Goal: Information Seeking & Learning: Learn about a topic

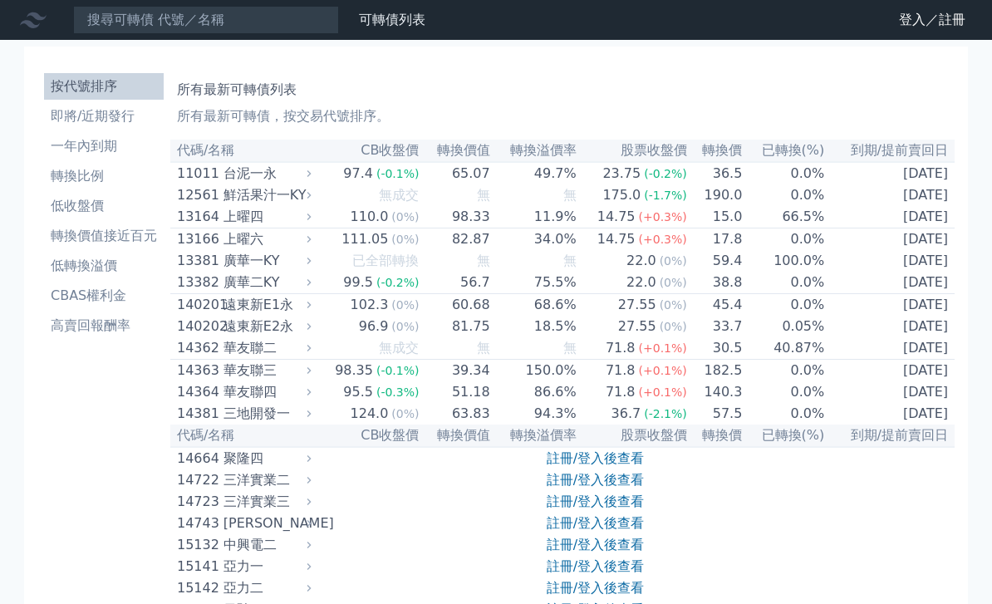
click at [402, 7] on div "可轉債列表 財務數據" at bounding box center [216, 20] width 432 height 28
click at [64, 124] on li "即將/近期發行" at bounding box center [104, 116] width 120 height 20
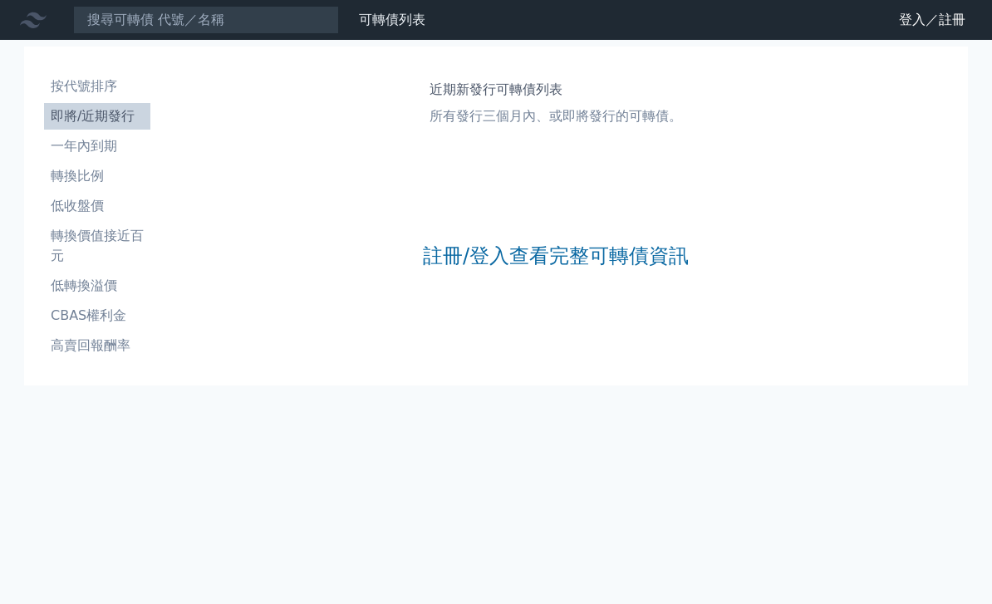
click at [66, 94] on li "按代號排序" at bounding box center [97, 86] width 106 height 20
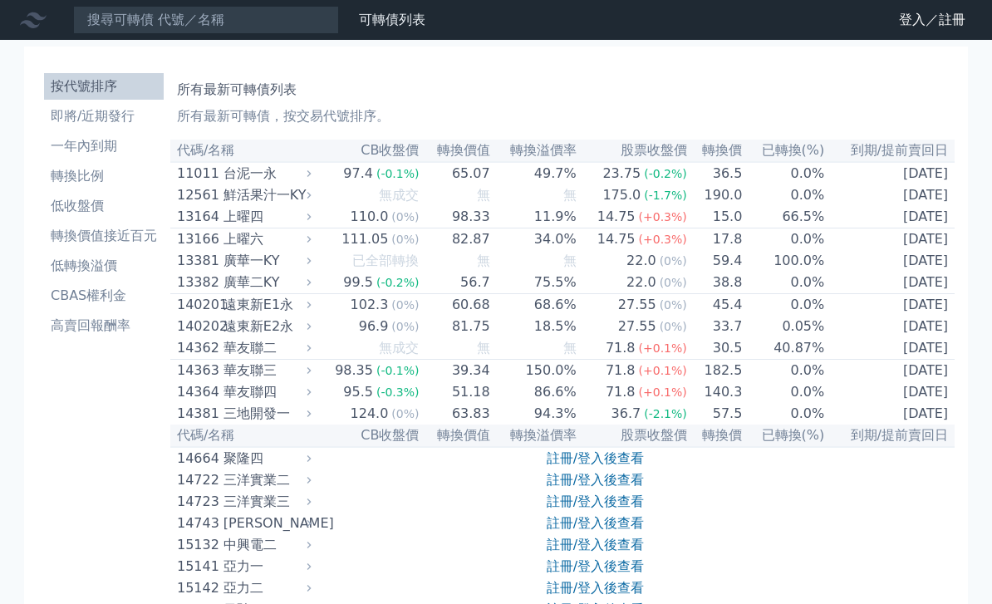
click at [944, 21] on link "登入／註冊" at bounding box center [931, 20] width 93 height 27
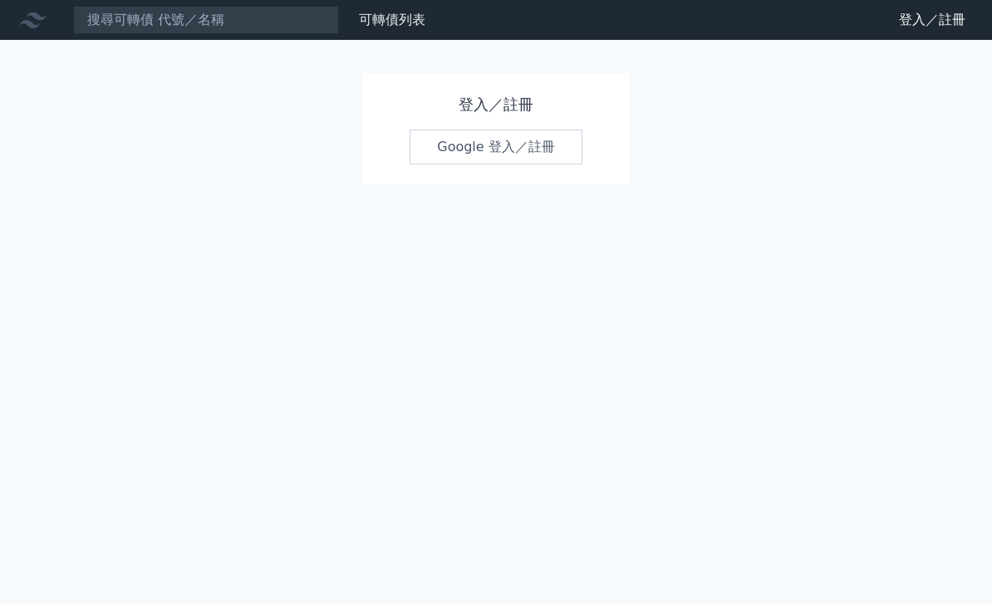
click at [520, 147] on link "Google 登入／註冊" at bounding box center [496, 147] width 173 height 35
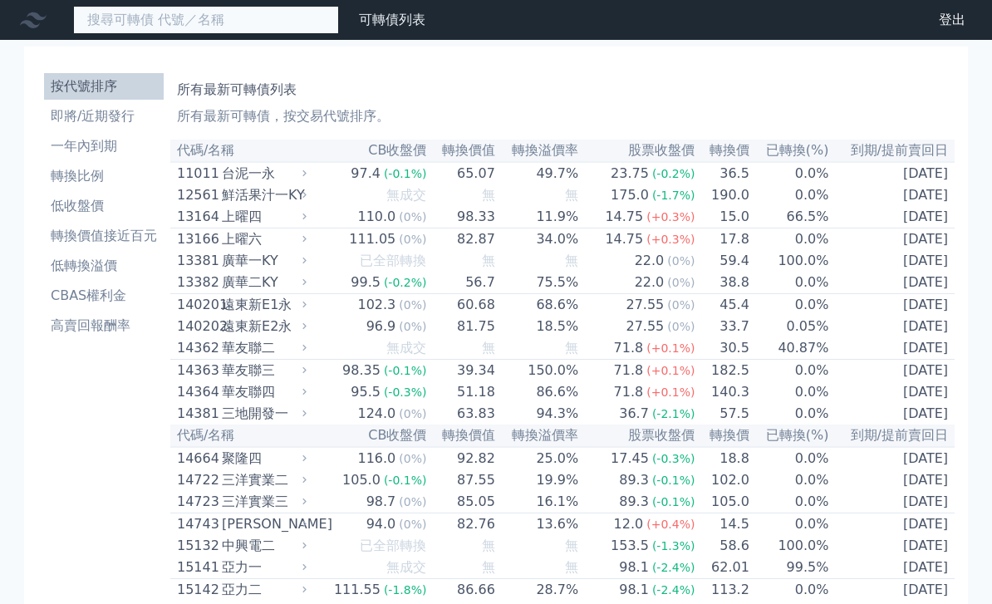
click at [248, 31] on input at bounding box center [206, 20] width 266 height 28
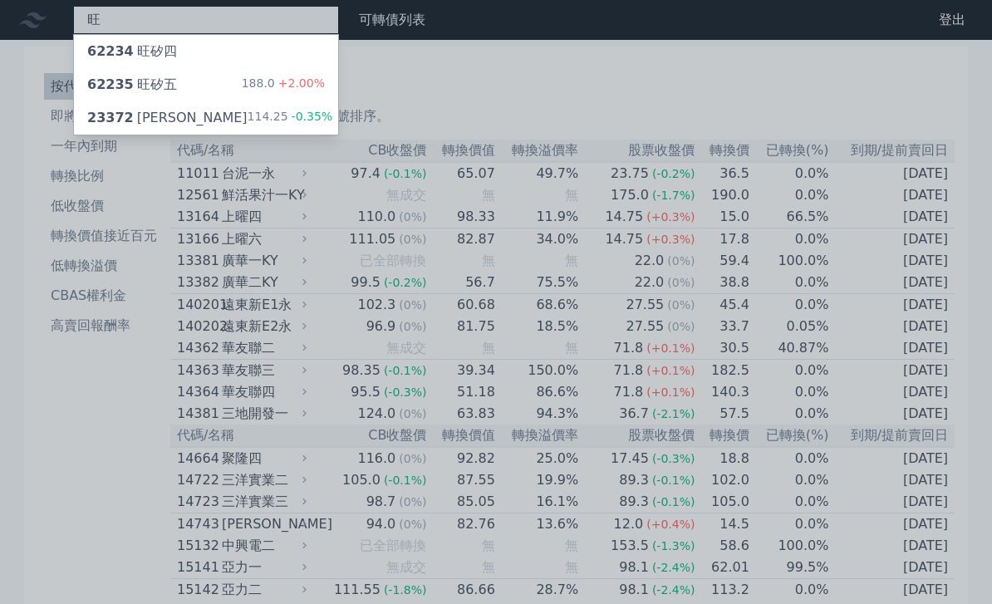
type input "旺"
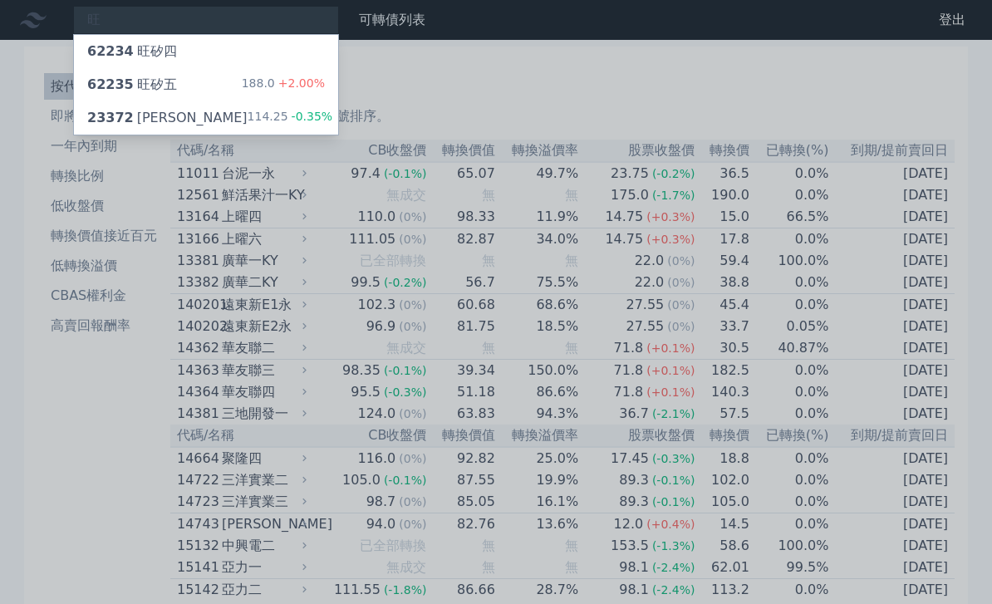
click at [194, 84] on div "62235 旺矽五 188.0 +2.00%" at bounding box center [206, 84] width 264 height 33
click at [611, 95] on div at bounding box center [496, 302] width 992 height 604
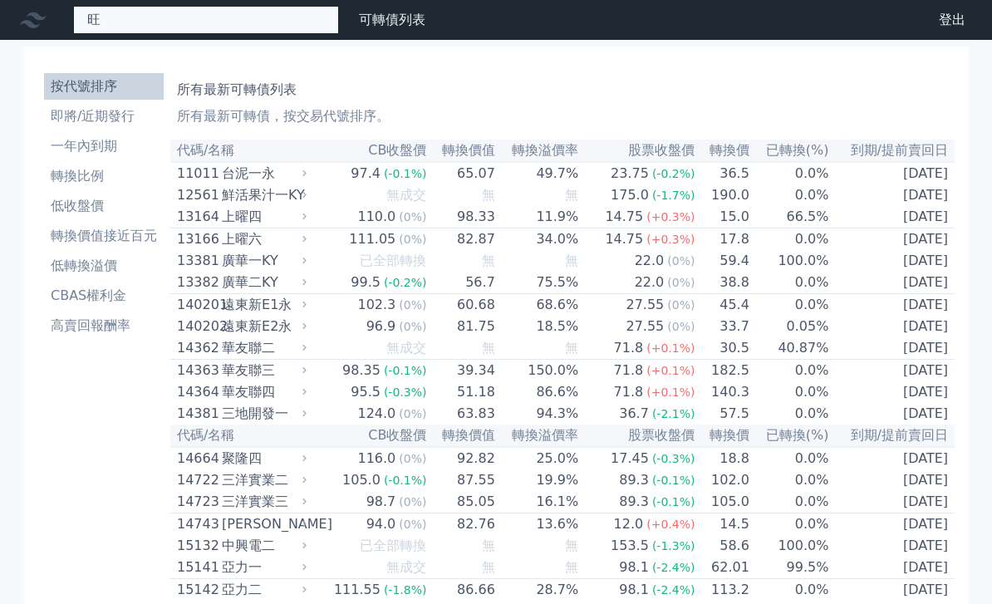
click at [258, 25] on div "旺 62234 旺矽四 62235 旺矽五 188.0 +2.00% 23372 [PERSON_NAME] 114.25 -0.35%" at bounding box center [206, 20] width 266 height 28
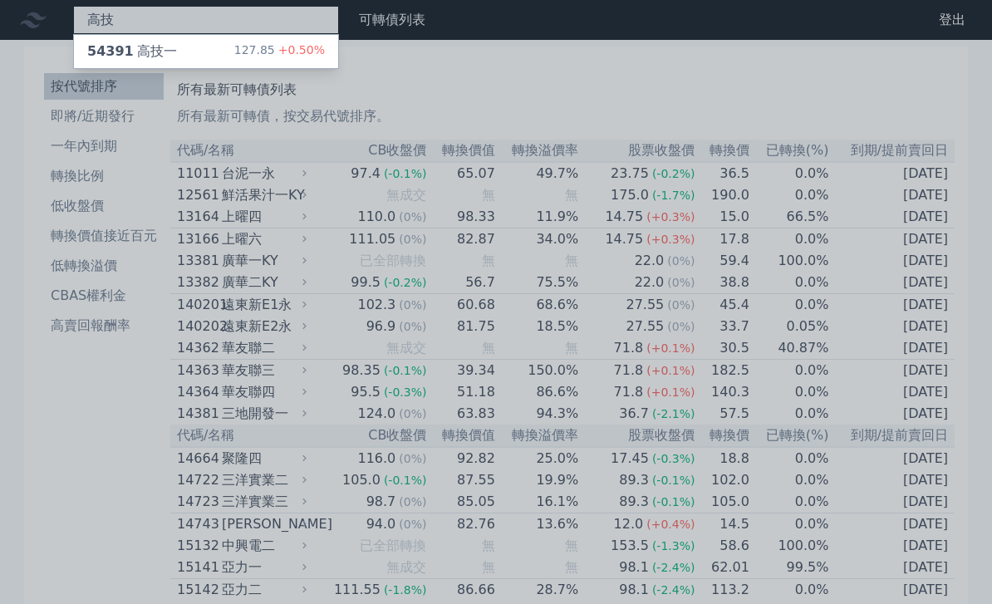
type input "高技"
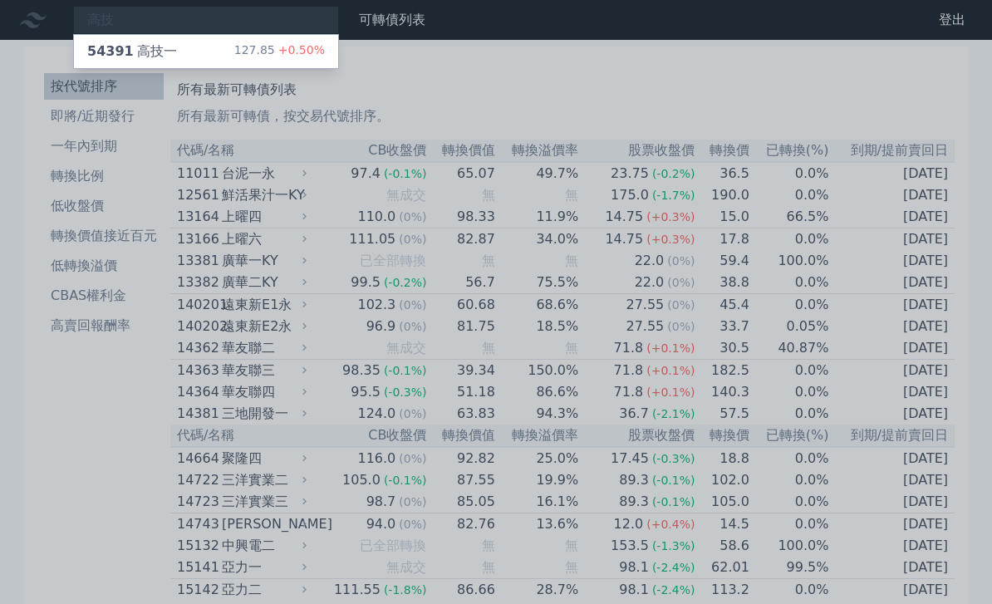
click at [206, 54] on div "54391 高技一 127.85 +0.50%" at bounding box center [206, 51] width 264 height 33
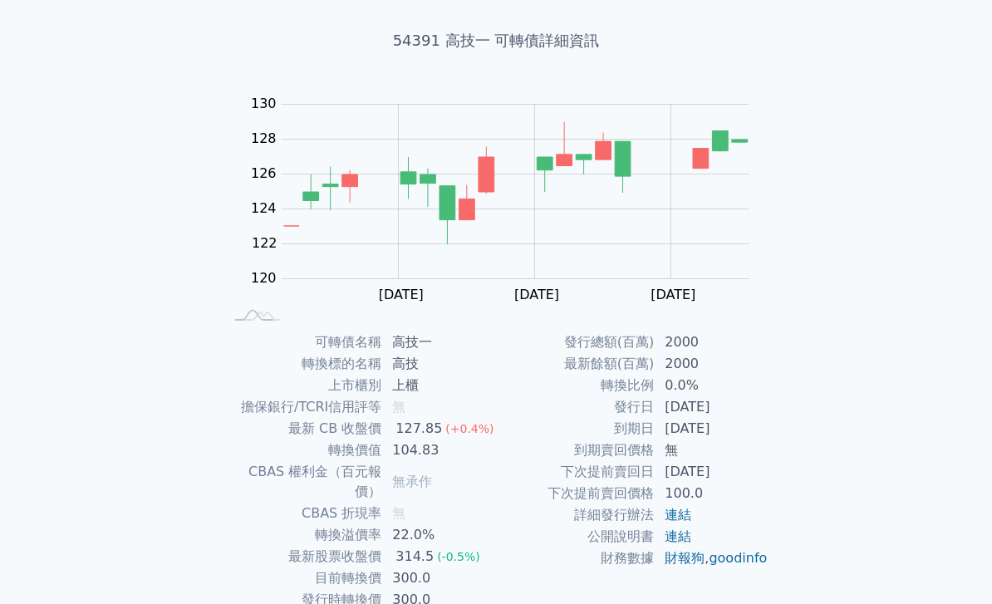
scroll to position [112, 0]
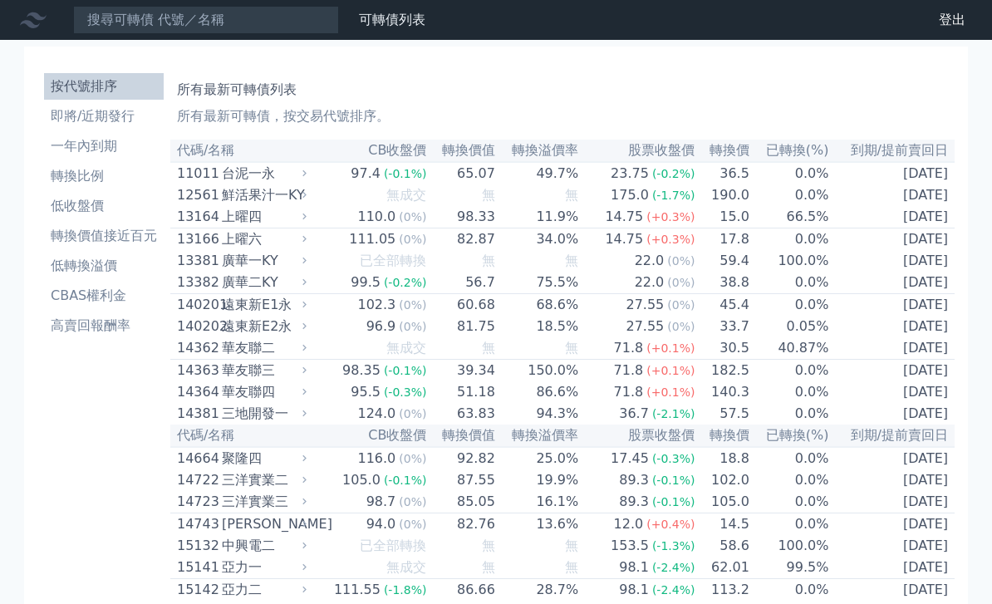
click at [63, 177] on li "轉換比例" at bounding box center [104, 176] width 120 height 20
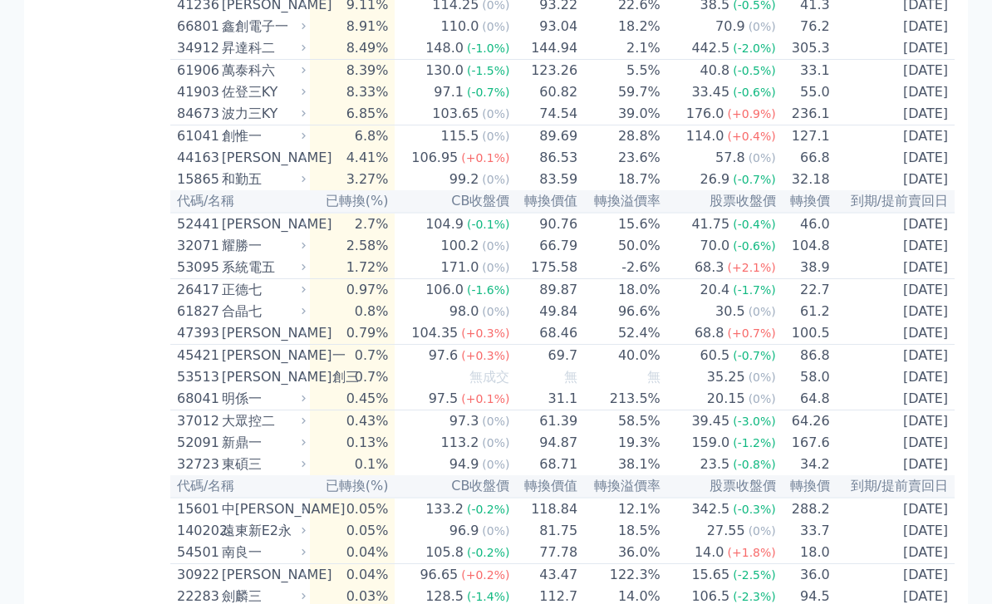
scroll to position [3367, 0]
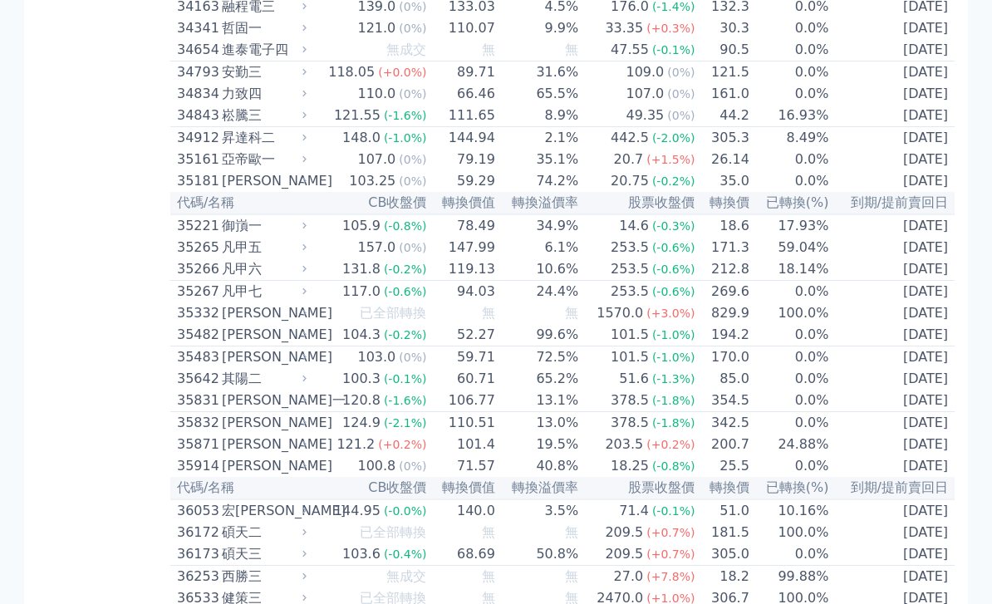
scroll to position [53, 0]
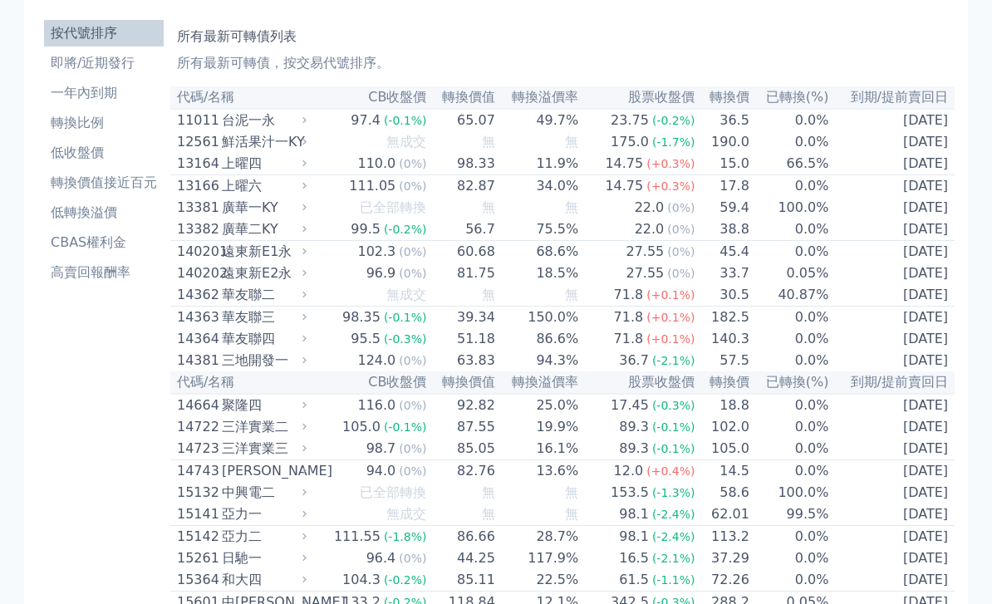
click at [93, 188] on li "轉換價值接近百元" at bounding box center [104, 183] width 120 height 20
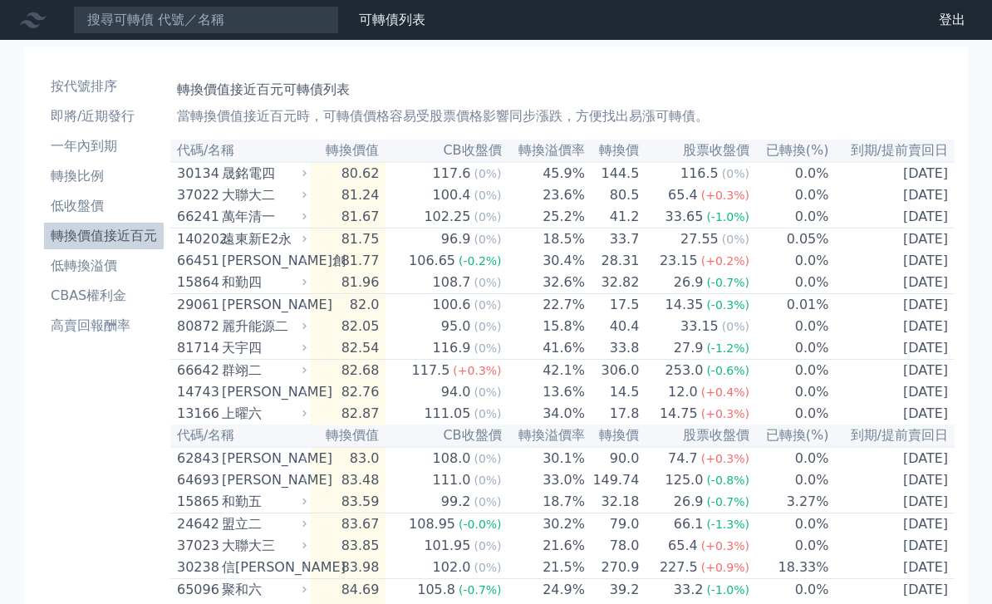
click at [89, 239] on li "轉換價值接近百元" at bounding box center [104, 236] width 120 height 20
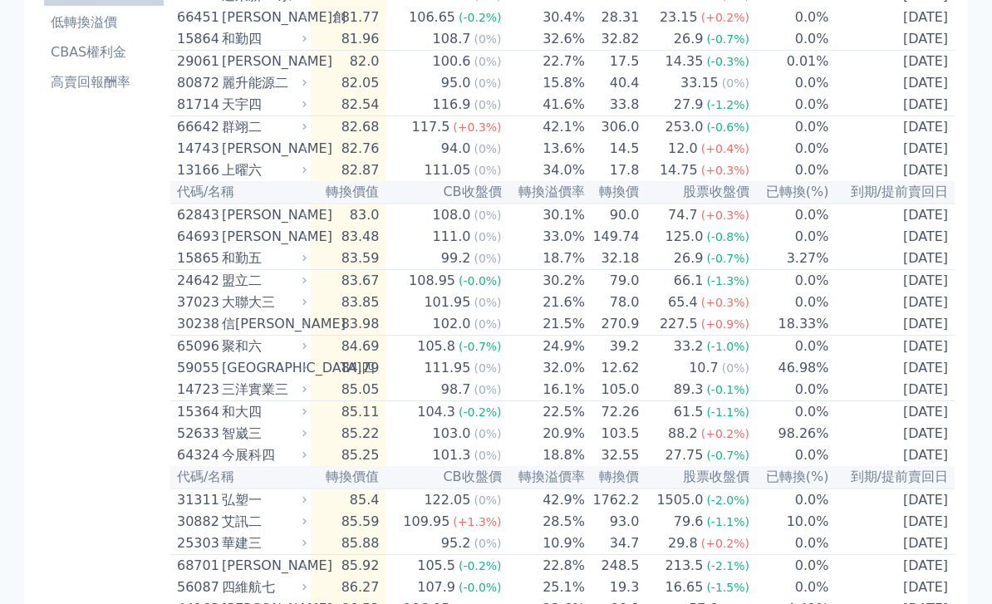
scroll to position [228, 0]
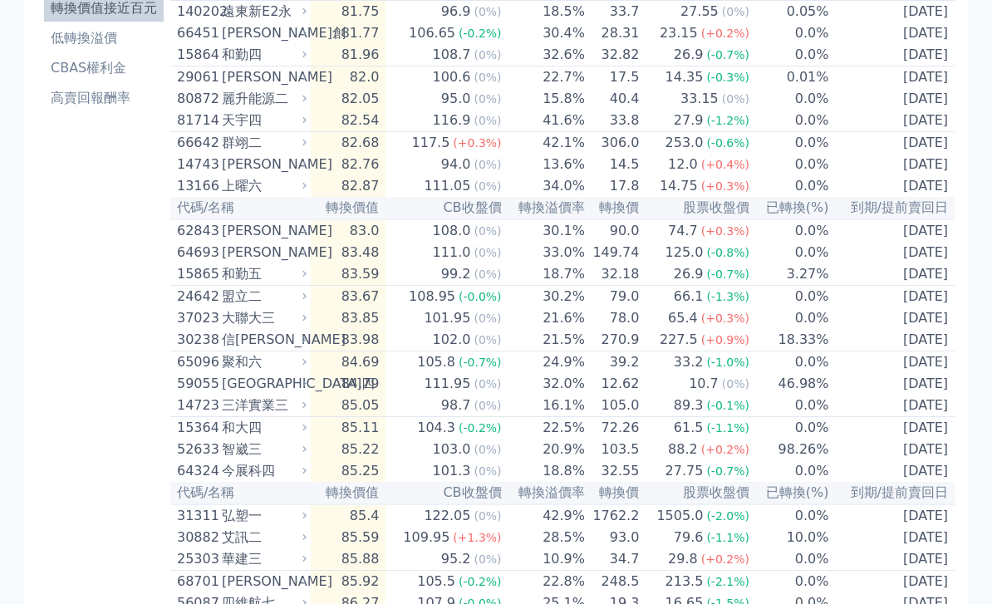
click at [258, 372] on div "聚和六" at bounding box center [262, 362] width 81 height 20
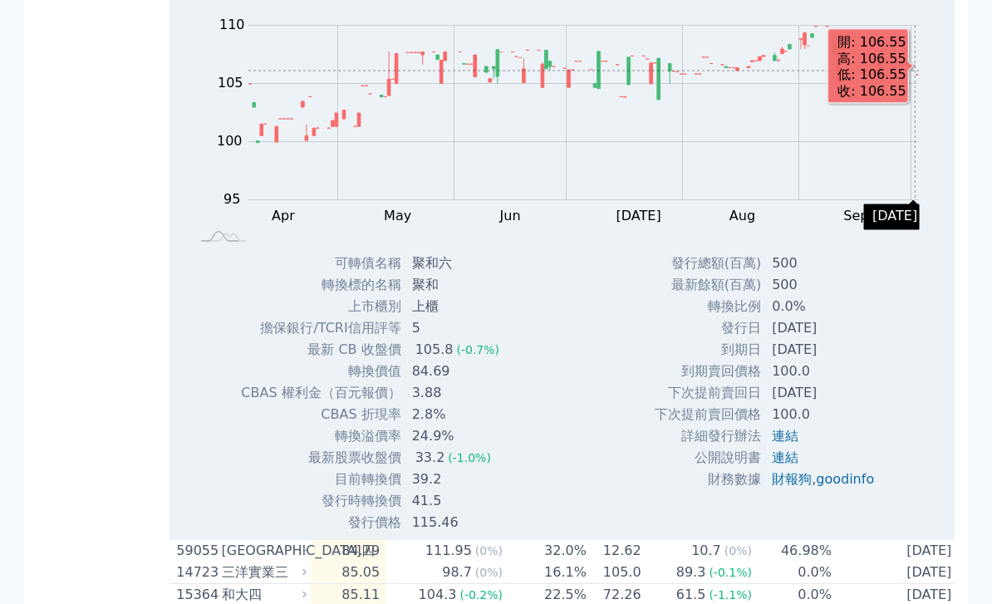
scroll to position [612, 0]
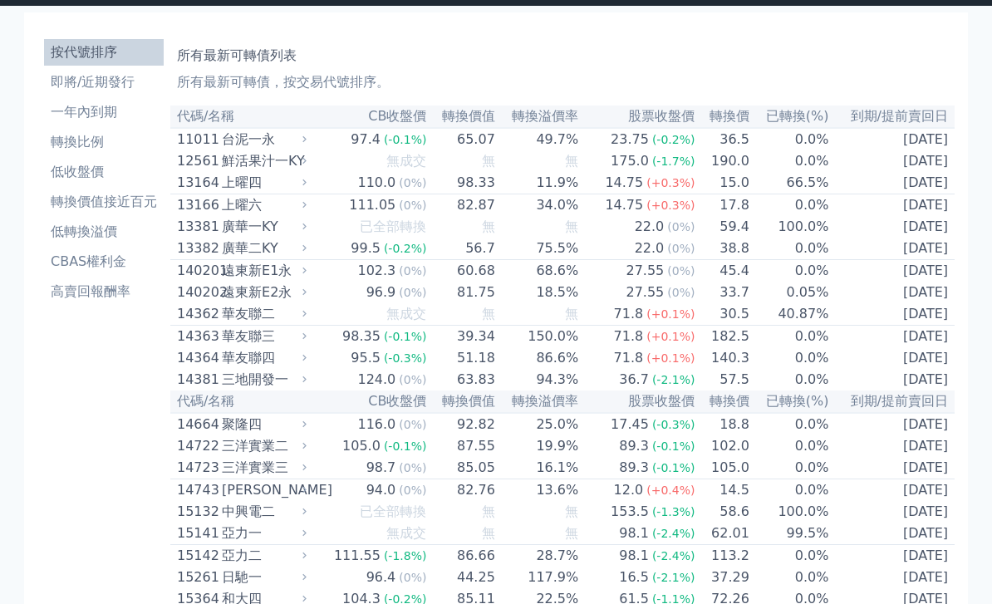
scroll to position [33, 0]
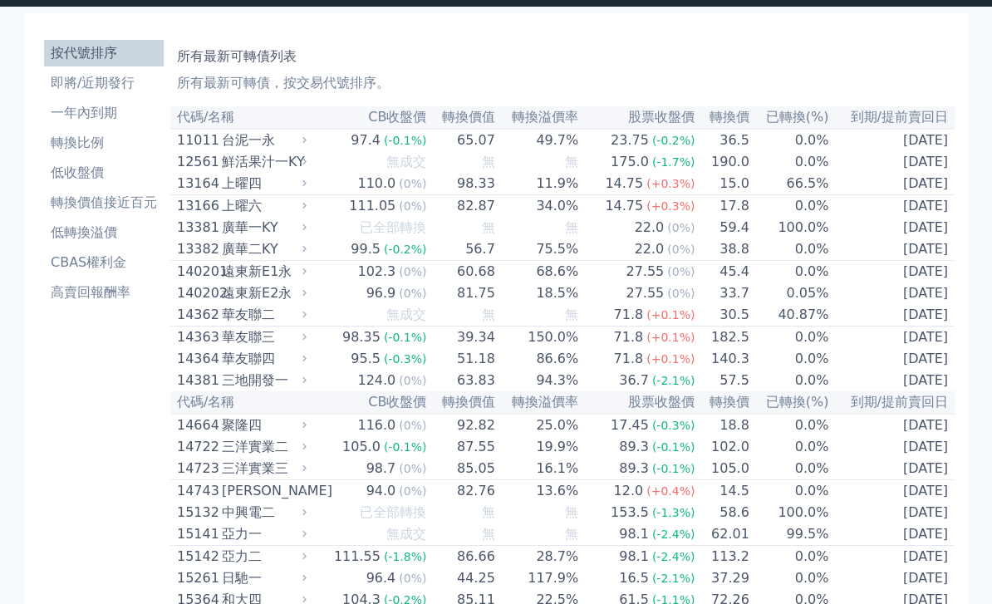
click at [77, 265] on li "CBAS權利金" at bounding box center [104, 263] width 120 height 20
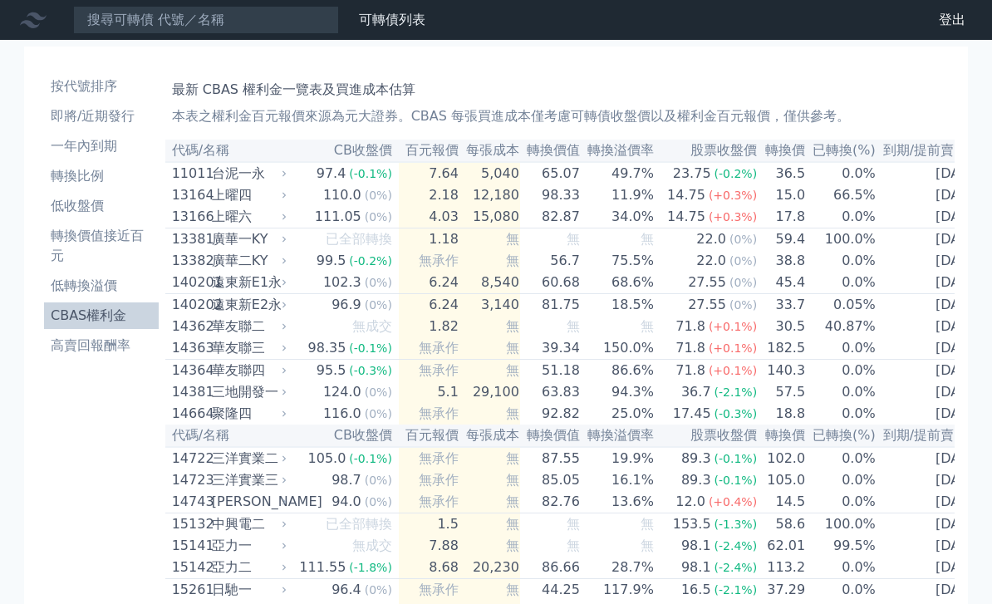
click at [112, 336] on li "高賣回報酬率" at bounding box center [101, 346] width 115 height 20
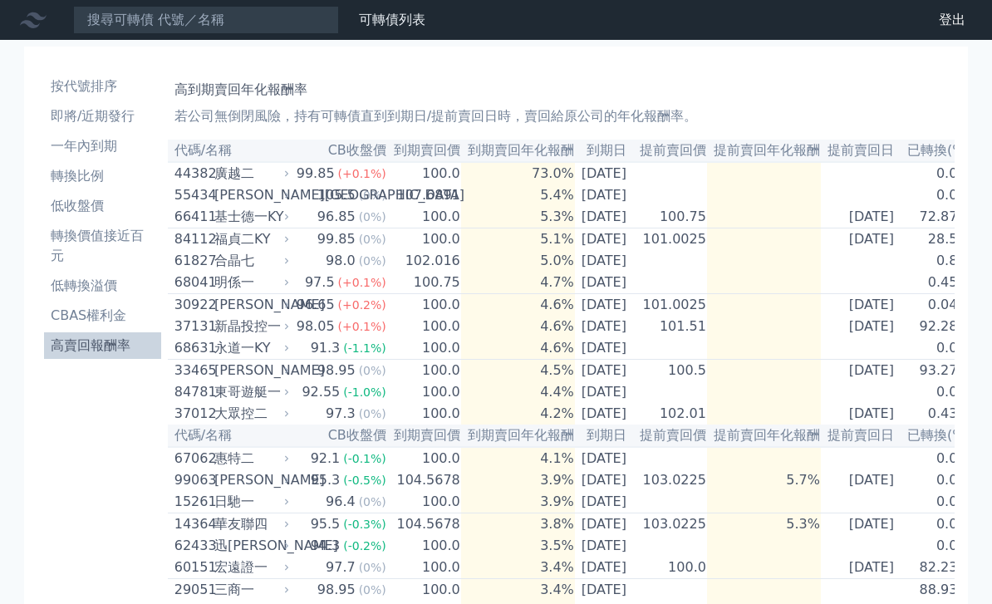
click at [393, 22] on link "可轉債列表" at bounding box center [392, 20] width 66 height 16
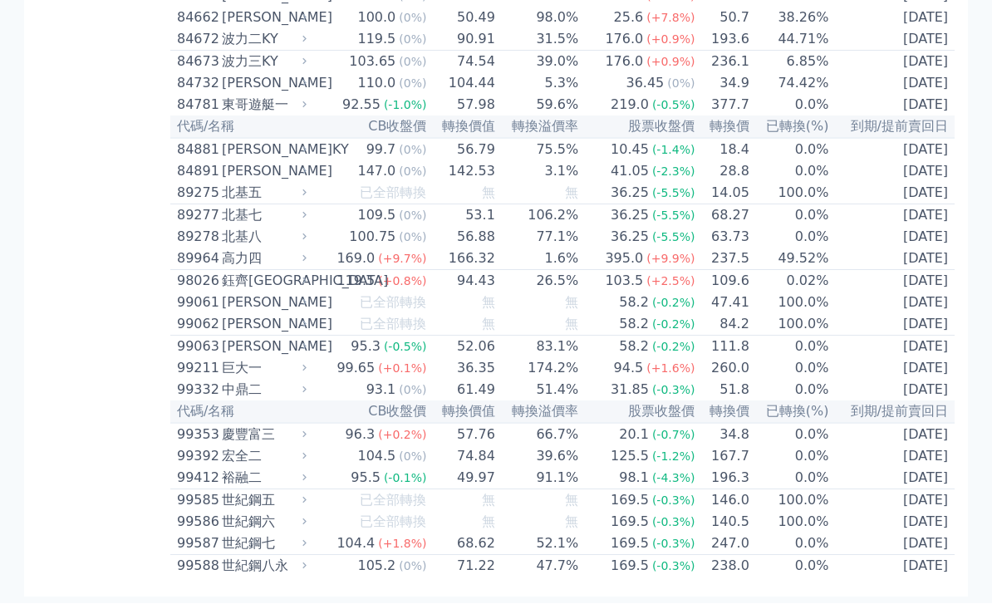
scroll to position [9518, 0]
click at [263, 115] on div "東哥遊艇一" at bounding box center [262, 106] width 81 height 20
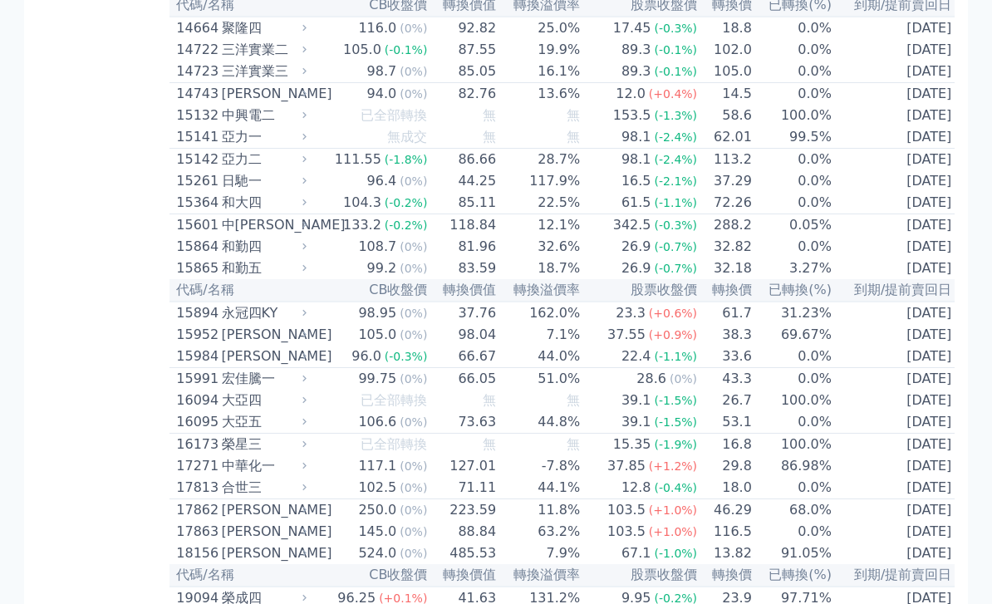
scroll to position [0, 0]
